Goal: Task Accomplishment & Management: Use online tool/utility

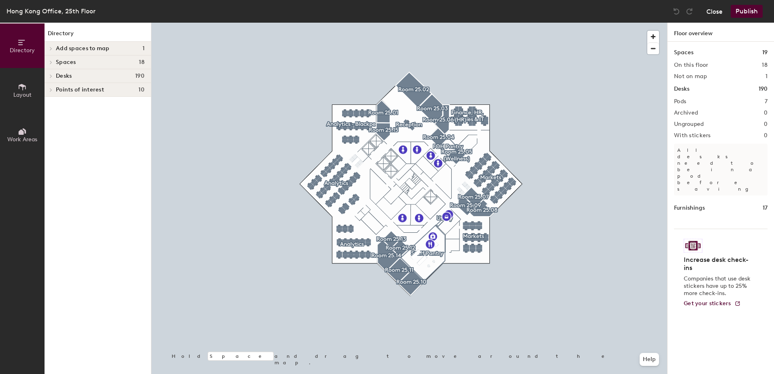
click at [714, 11] on button "Close" at bounding box center [715, 11] width 16 height 13
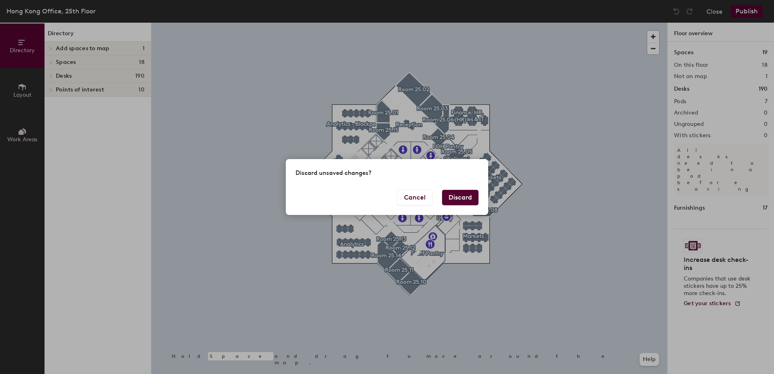
click at [450, 195] on button "Discard" at bounding box center [460, 197] width 36 height 15
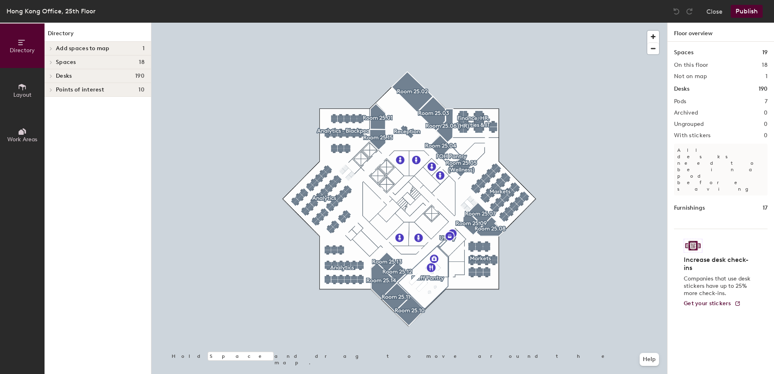
click at [18, 89] on icon at bounding box center [22, 87] width 9 height 9
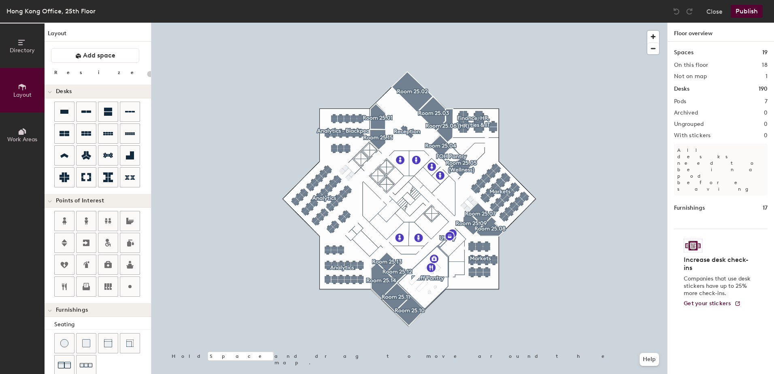
click at [17, 45] on button "Directory" at bounding box center [22, 45] width 45 height 45
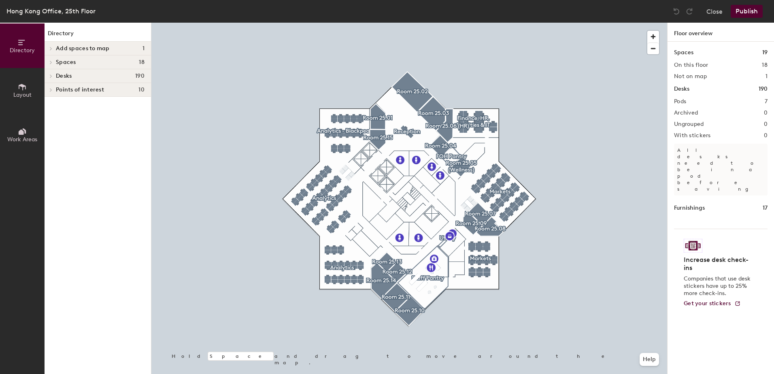
click at [49, 47] on icon at bounding box center [50, 49] width 3 height 4
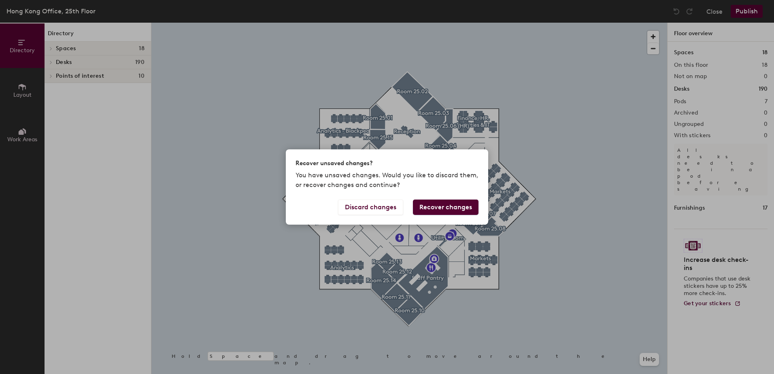
click at [441, 206] on button "Recover changes" at bounding box center [446, 207] width 66 height 15
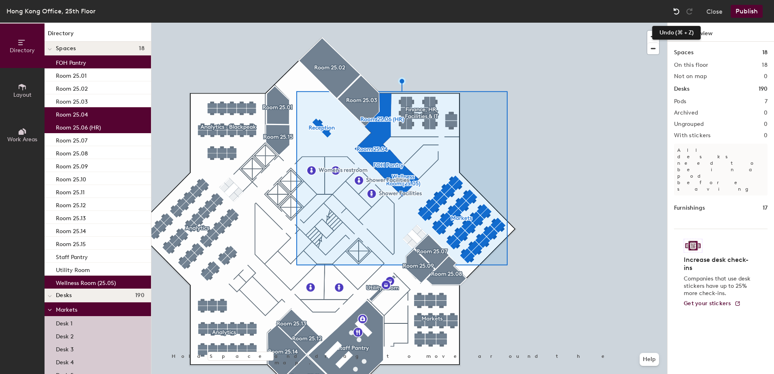
click at [674, 11] on img at bounding box center [677, 11] width 8 height 8
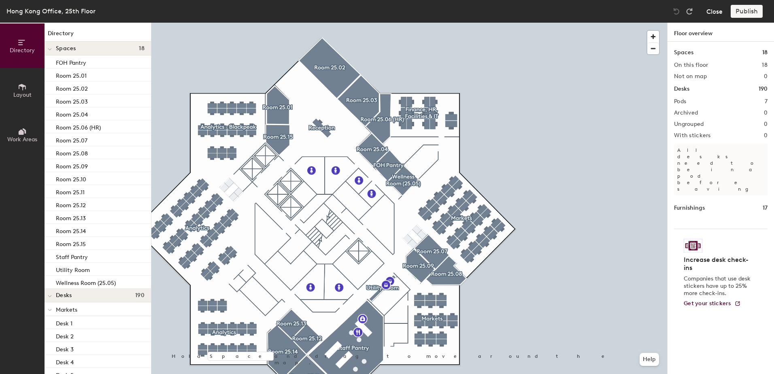
click at [711, 13] on button "Close" at bounding box center [715, 11] width 16 height 13
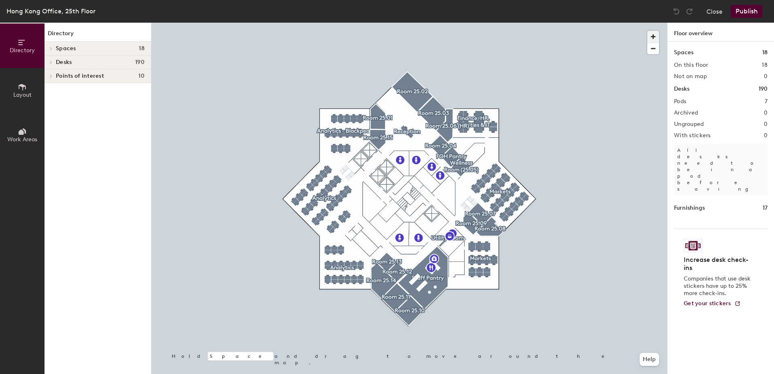
click at [650, 37] on span "button" at bounding box center [653, 37] width 12 height 12
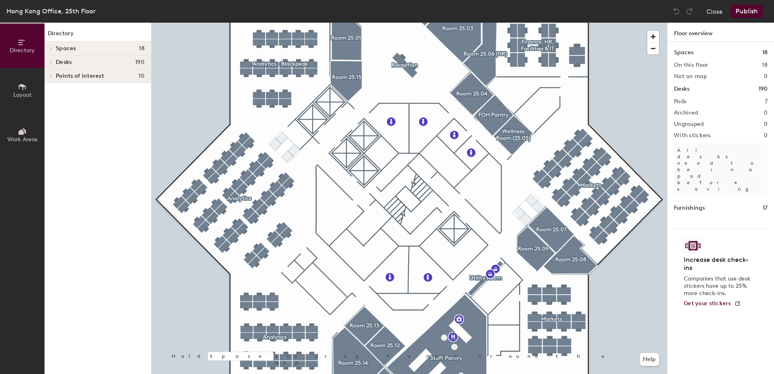
click at [17, 90] on button "Layout" at bounding box center [22, 90] width 45 height 45
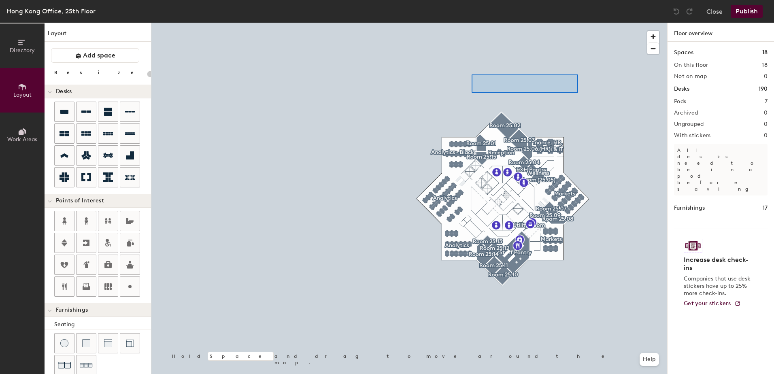
click at [472, 23] on div at bounding box center [409, 23] width 516 height 0
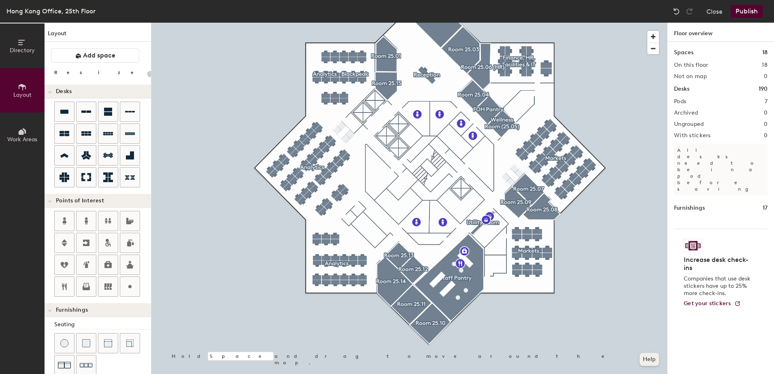
click at [516, 23] on div at bounding box center [409, 23] width 516 height 0
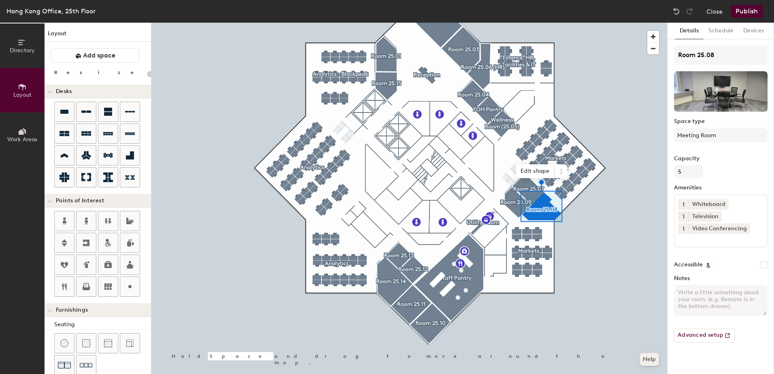
type input "20"
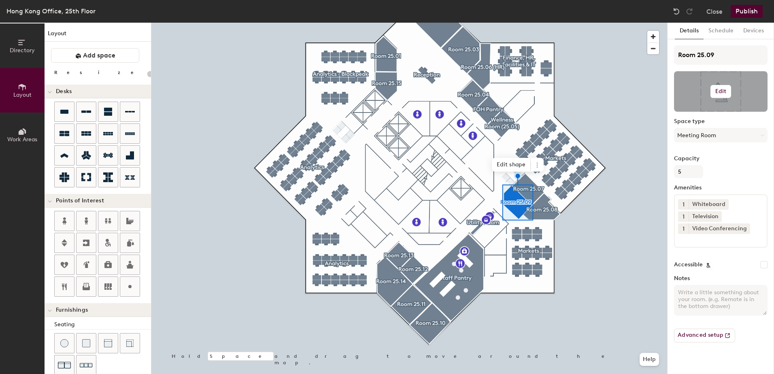
click at [721, 89] on h6 "Edit" at bounding box center [721, 91] width 11 height 6
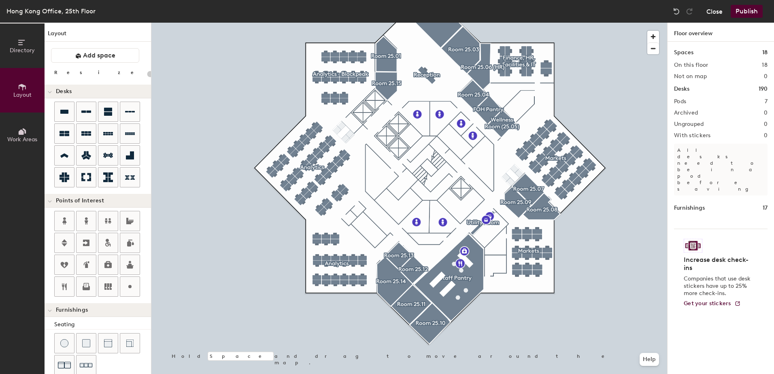
click at [718, 9] on button "Close" at bounding box center [715, 11] width 16 height 13
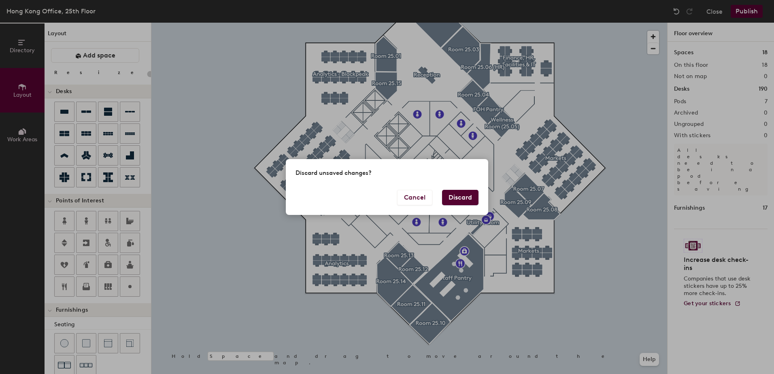
click at [451, 201] on button "Discard" at bounding box center [460, 197] width 36 height 15
type input "20"
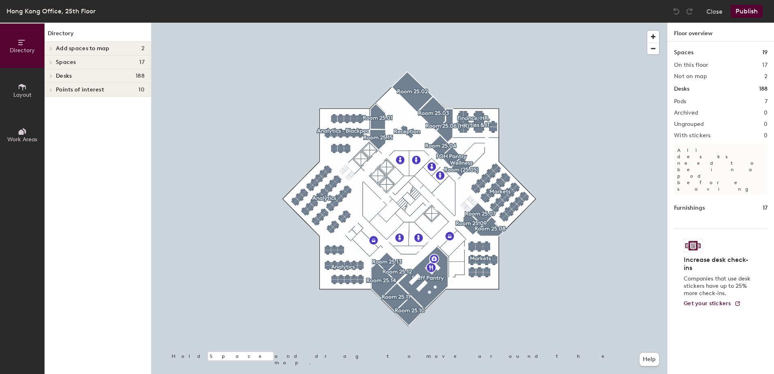
click at [27, 90] on button "Layout" at bounding box center [22, 90] width 45 height 45
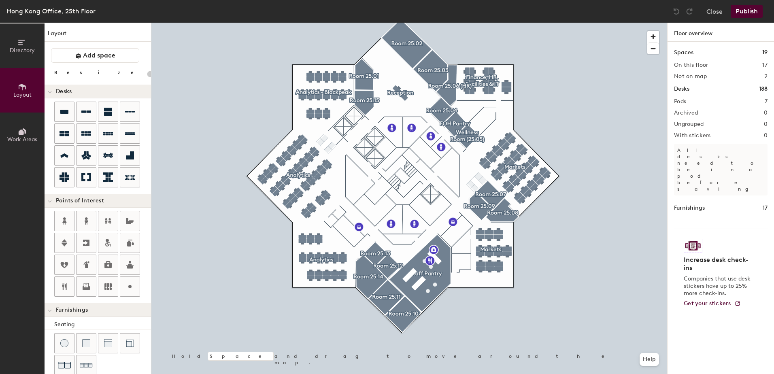
click at [634, 23] on div at bounding box center [409, 23] width 516 height 0
click at [40, 88] on button "Layout" at bounding box center [22, 90] width 45 height 45
click at [15, 52] on span "Directory" at bounding box center [22, 50] width 25 height 7
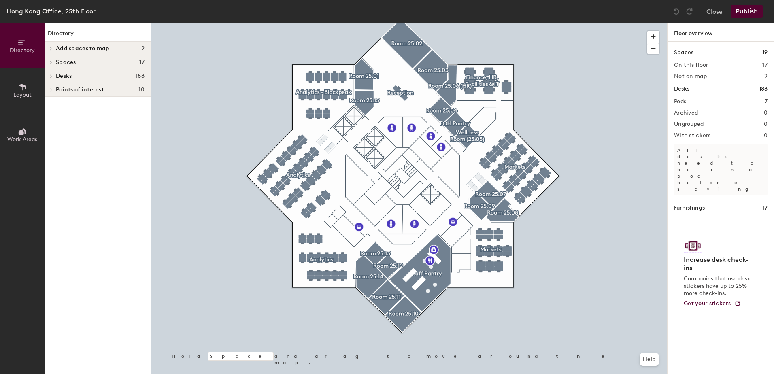
click at [13, 84] on button "Layout" at bounding box center [22, 90] width 45 height 45
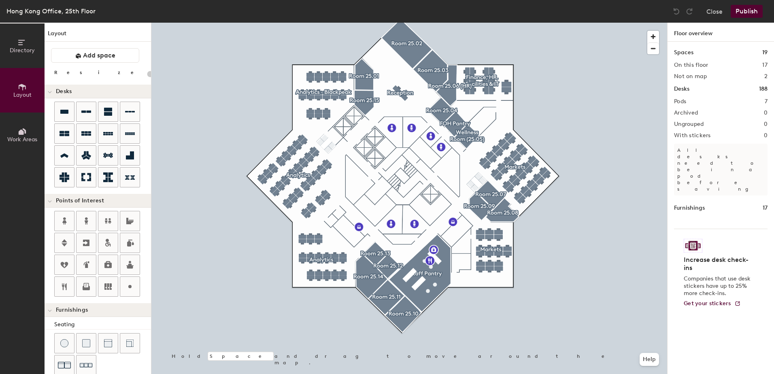
click at [13, 132] on button "Work Areas" at bounding box center [22, 135] width 45 height 45
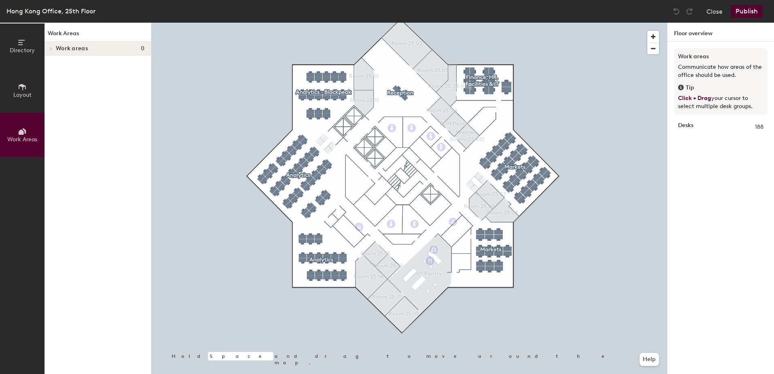
click at [16, 89] on button "Layout" at bounding box center [22, 90] width 45 height 45
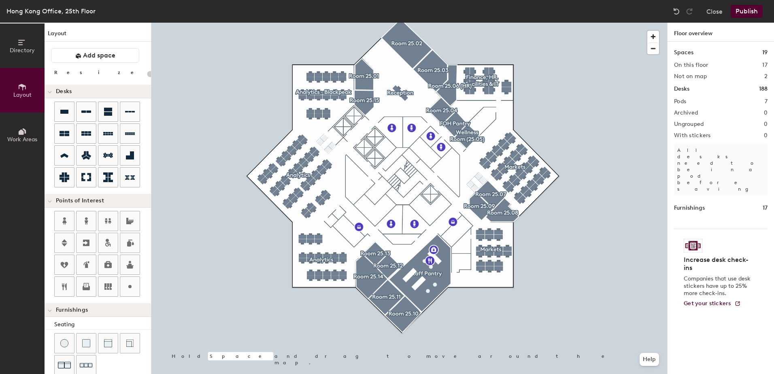
click at [21, 96] on span "Layout" at bounding box center [22, 95] width 18 height 7
click at [87, 290] on icon at bounding box center [86, 288] width 7 height 4
click at [256, 249] on span "Delete" at bounding box center [263, 249] width 28 height 14
click at [714, 11] on button "Close" at bounding box center [715, 11] width 16 height 13
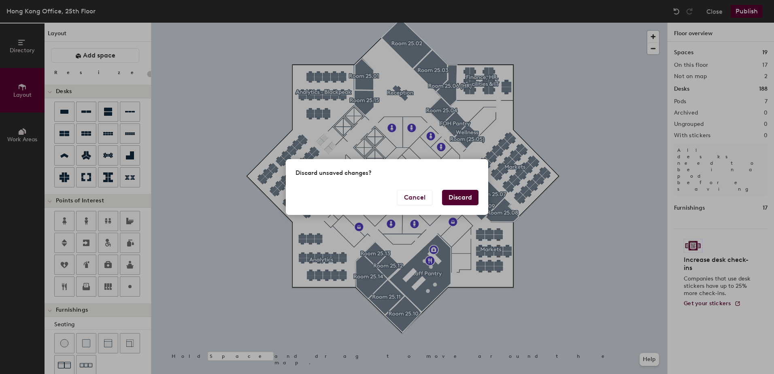
click at [467, 197] on button "Discard" at bounding box center [460, 197] width 36 height 15
type input "20"
